Goal: Check status: Check status

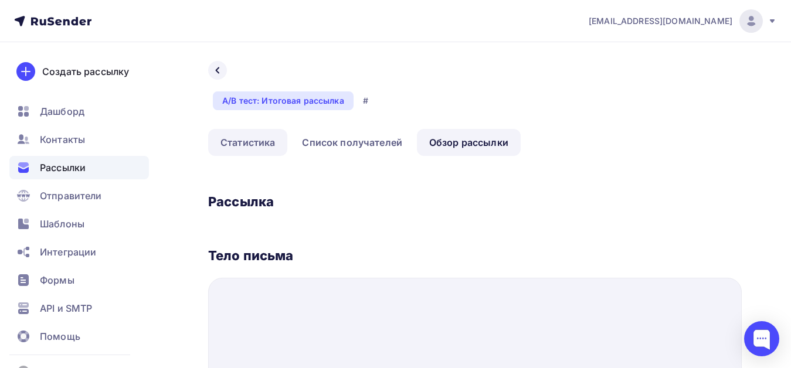
click at [239, 144] on link "Статистика" at bounding box center [247, 142] width 79 height 27
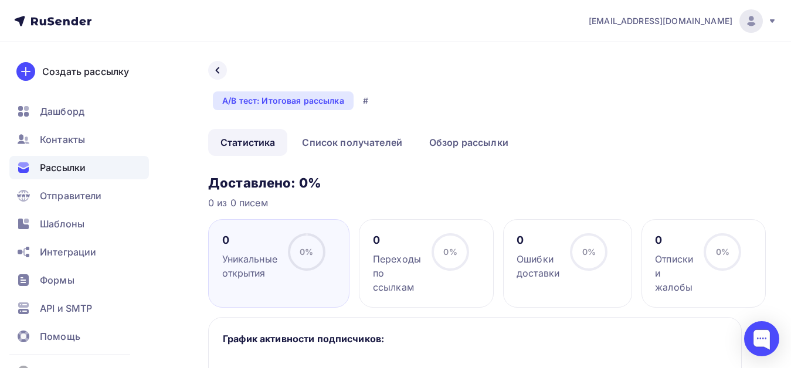
click at [91, 168] on div "Рассылки" at bounding box center [79, 167] width 140 height 23
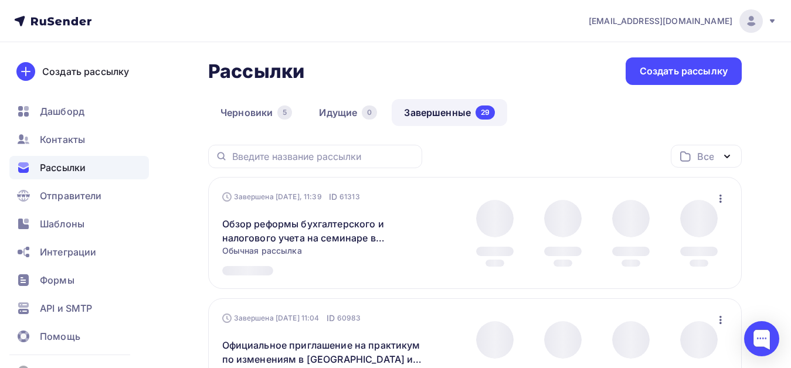
scroll to position [117, 0]
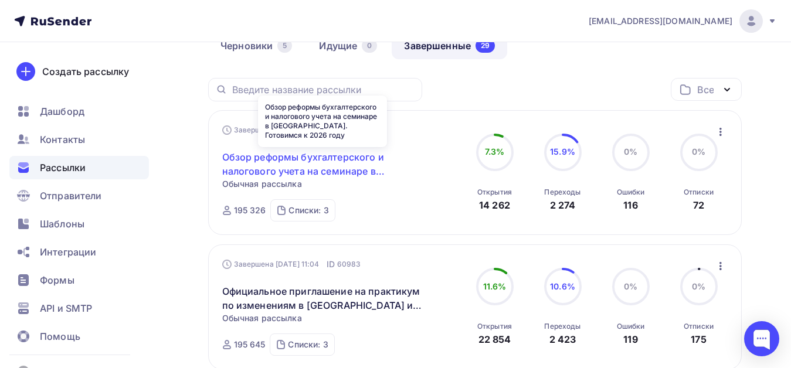
click at [317, 163] on link "Обзор реформы бухгалтерского и налогового учета на семинаре в [GEOGRAPHIC_DATA]…" at bounding box center [322, 164] width 201 height 28
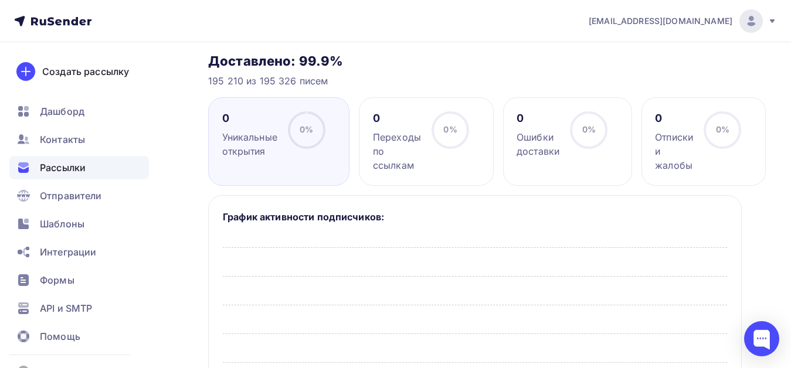
scroll to position [49, 0]
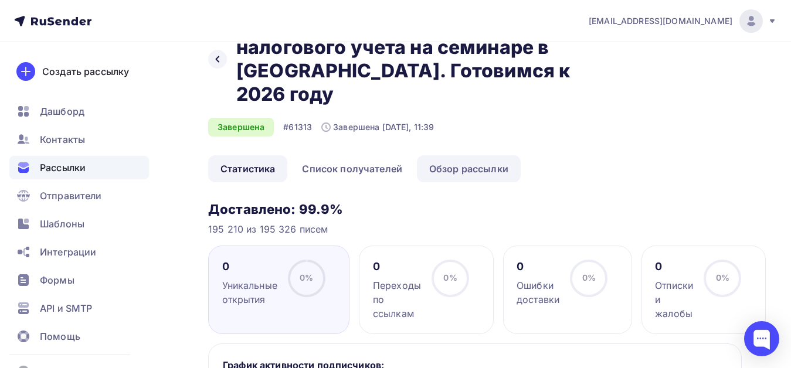
click at [436, 169] on link "Обзор рассылки" at bounding box center [469, 168] width 104 height 27
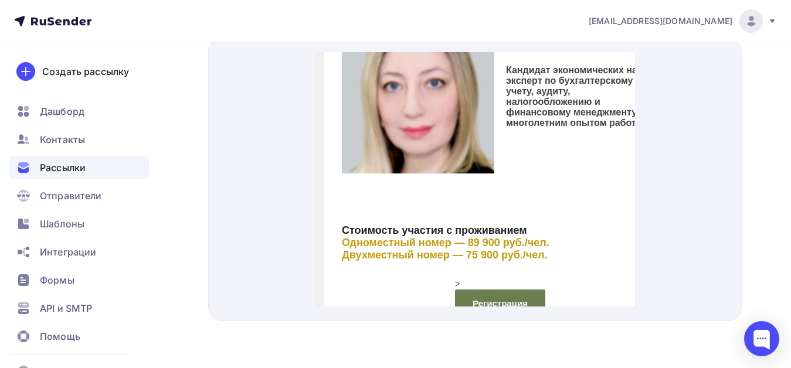
scroll to position [699, 0]
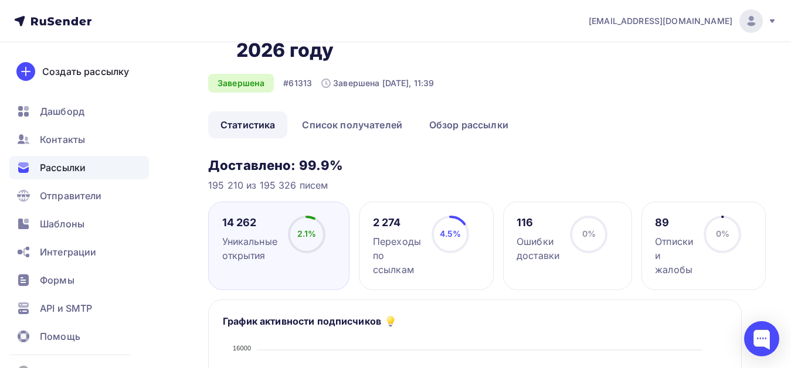
scroll to position [166, 0]
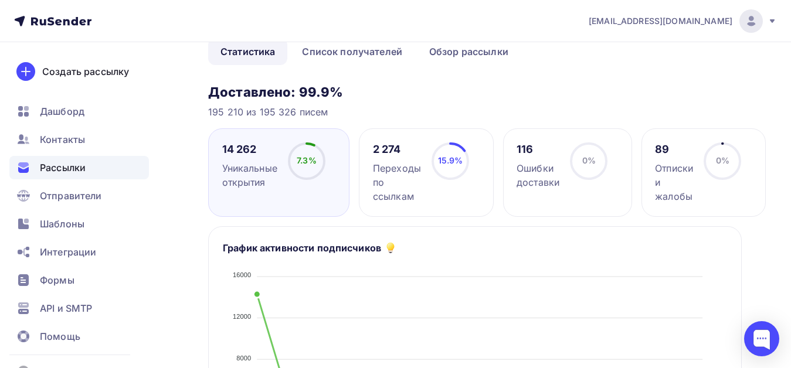
click at [395, 165] on div "Переходы по ссылкам" at bounding box center [397, 182] width 48 height 42
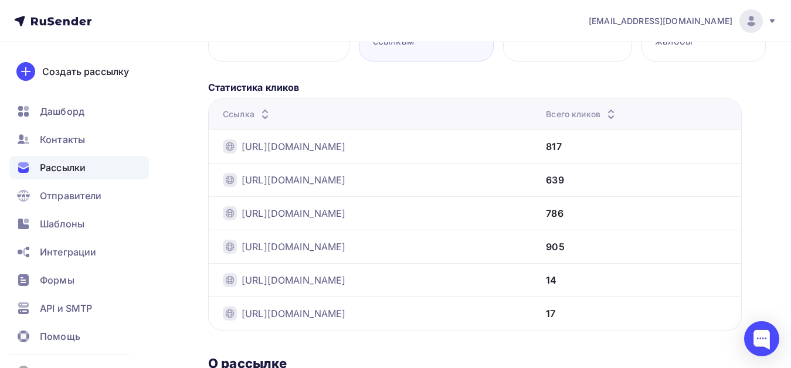
scroll to position [342, 0]
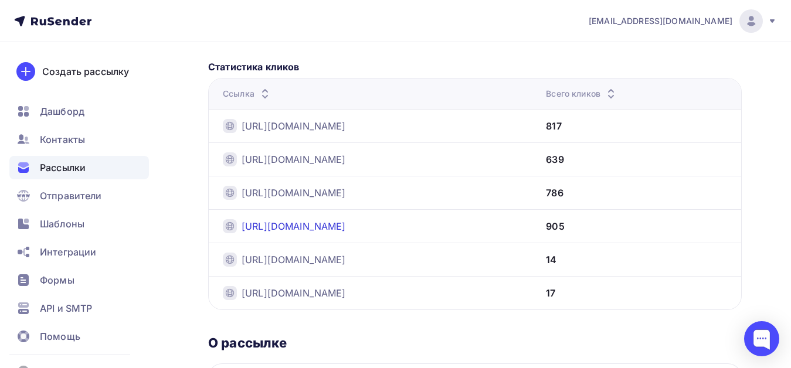
click at [346, 228] on link "[URL][DOMAIN_NAME]" at bounding box center [294, 226] width 104 height 14
